Goal: Information Seeking & Learning: Check status

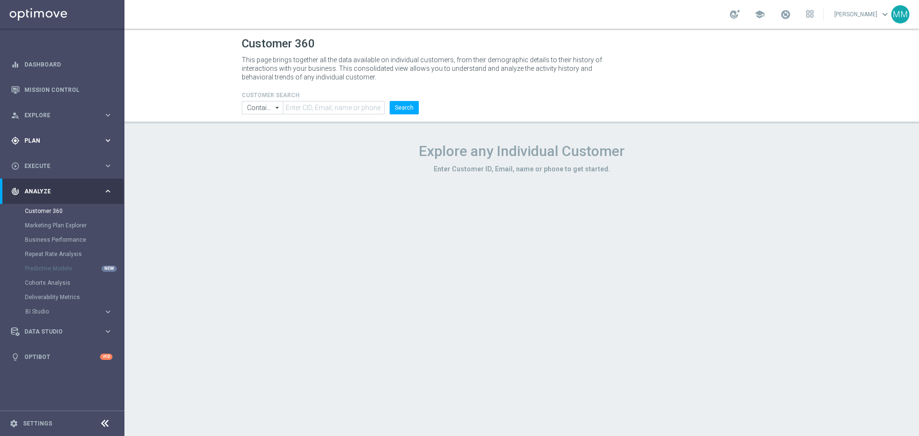
click at [65, 143] on span "Plan" at bounding box center [63, 141] width 79 height 6
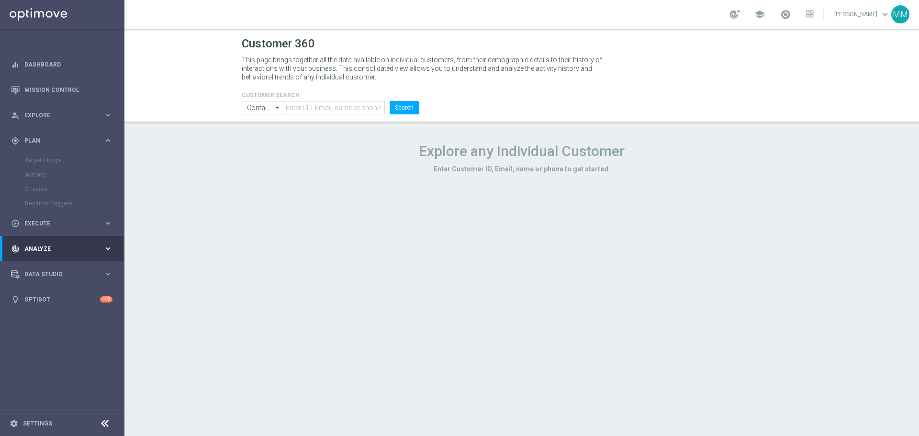
click at [315, 100] on form "CUSTOMER SEARCH Contains Contains arrow_drop_down Show Selected 0 of NaN Contai…" at bounding box center [330, 103] width 177 height 22
click at [318, 107] on input "text" at bounding box center [334, 107] width 102 height 13
paste input "2421810"
click at [401, 111] on button "Search" at bounding box center [404, 107] width 29 height 13
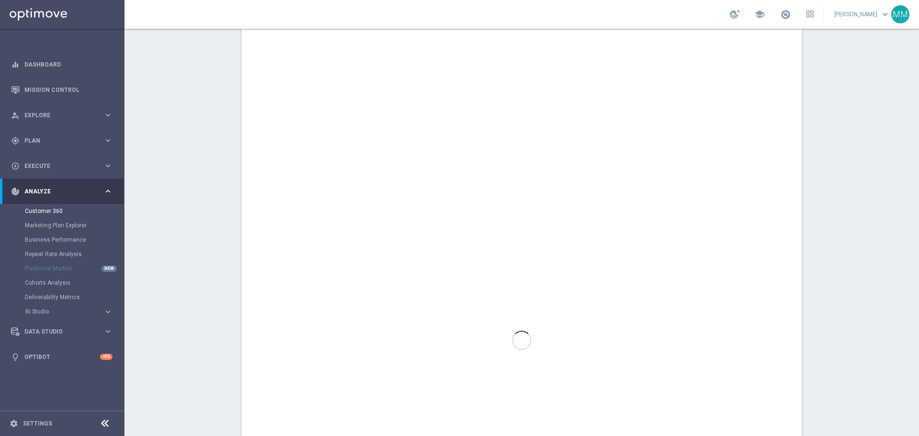
scroll to position [48, 0]
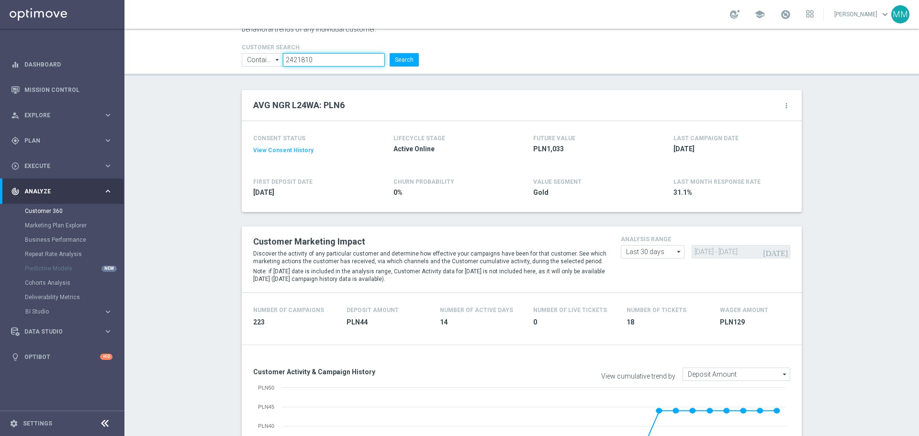
click at [334, 60] on input "2421810" at bounding box center [334, 59] width 102 height 13
paste input "960241"
type input "960241"
click at [397, 61] on button "Search" at bounding box center [404, 59] width 29 height 13
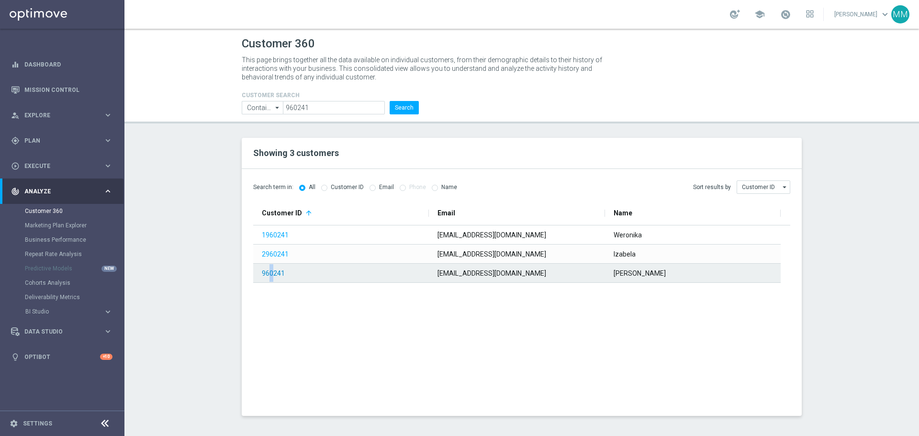
click at [269, 273] on link "960241" at bounding box center [273, 274] width 23 height 8
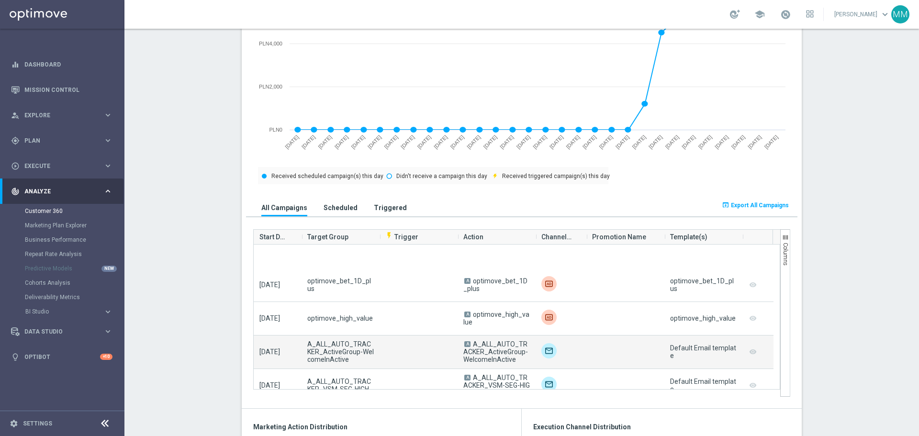
scroll to position [574, 0]
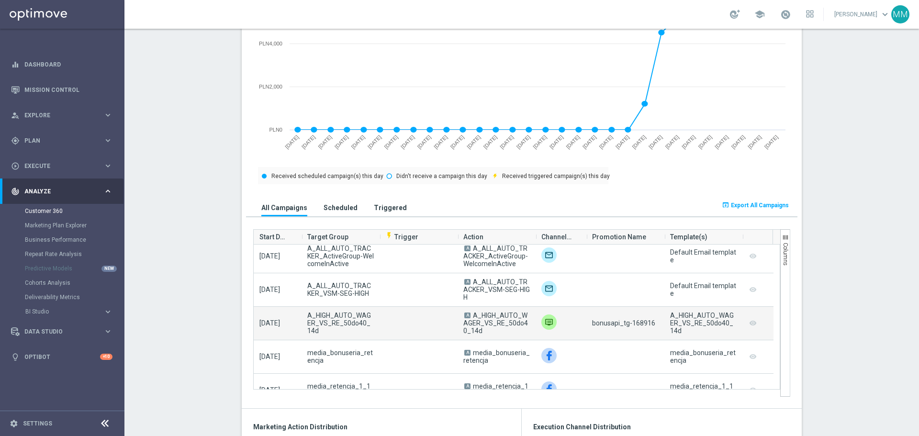
click at [640, 326] on span "bonusapi_tg-168916" at bounding box center [623, 323] width 63 height 8
copy span "168916"
click at [642, 326] on span "bonusapi_tg-168916" at bounding box center [623, 323] width 63 height 8
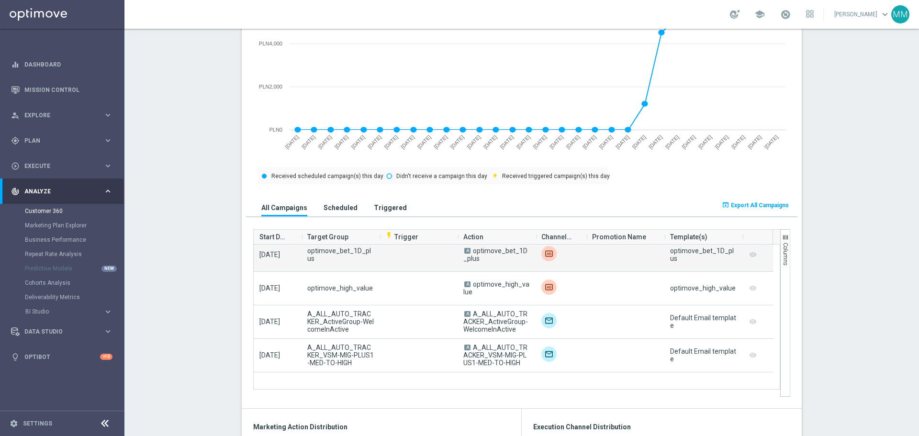
scroll to position [287, 0]
